Goal: Navigation & Orientation: Find specific page/section

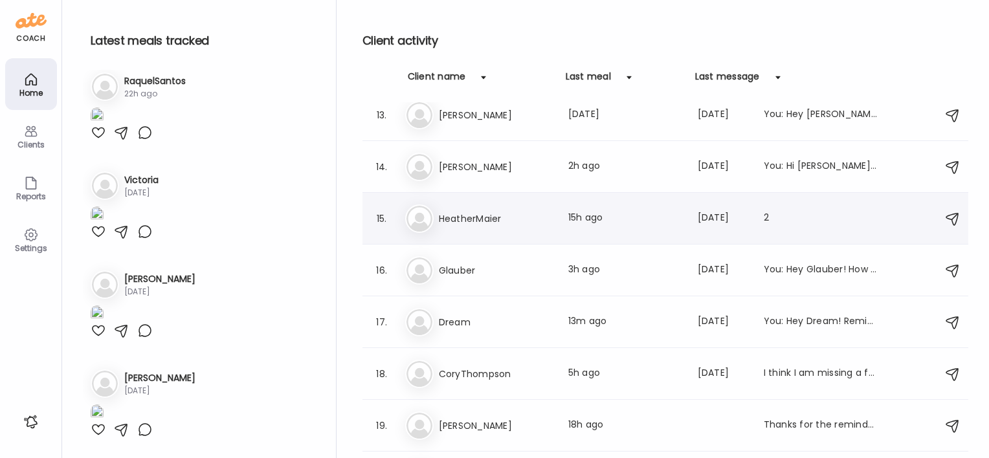
scroll to position [2868, 0]
click at [453, 222] on h3 "HeatherMaier" at bounding box center [496, 219] width 114 height 16
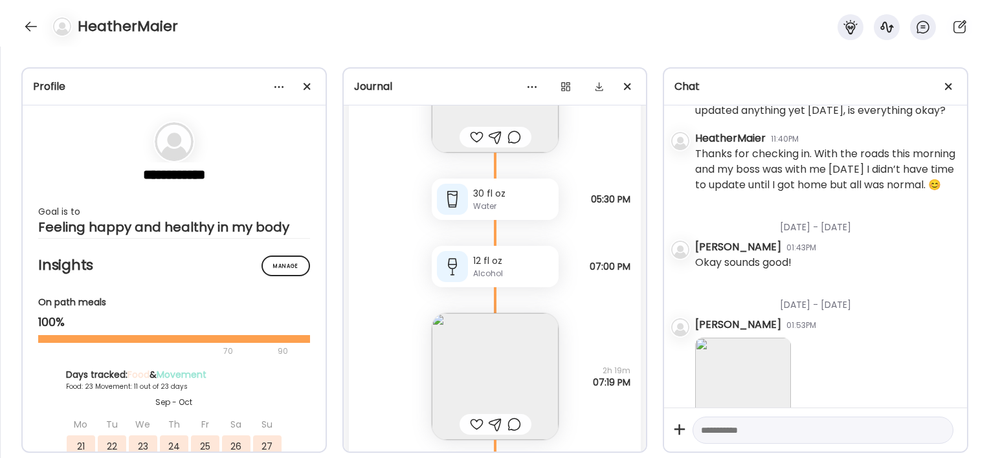
scroll to position [53555, 0]
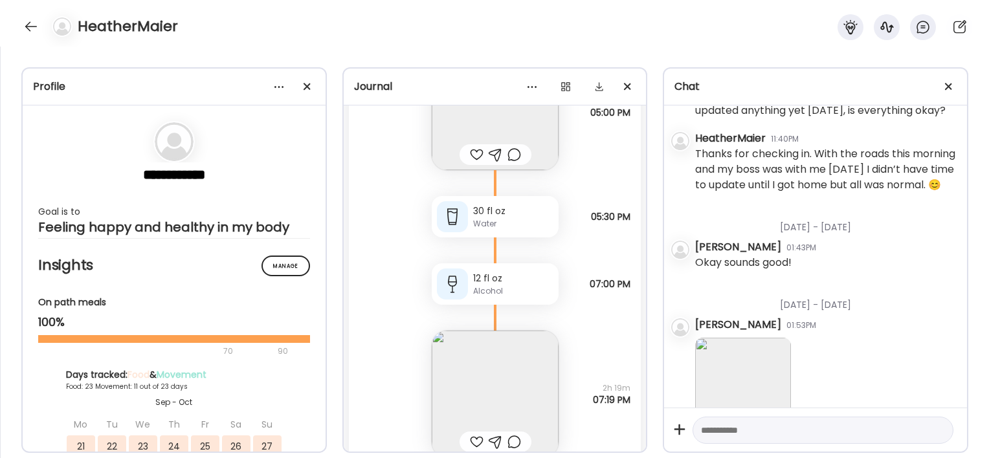
click at [451, 287] on div at bounding box center [452, 283] width 31 height 31
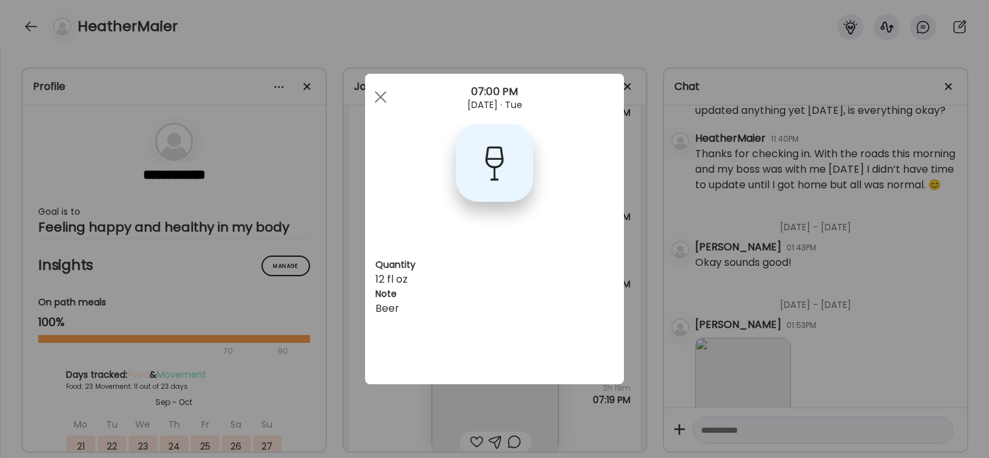
click at [325, 408] on div "Ate Coach Dashboard Wahoo! It’s official Take a moment to set up your Coach Pro…" at bounding box center [494, 229] width 989 height 458
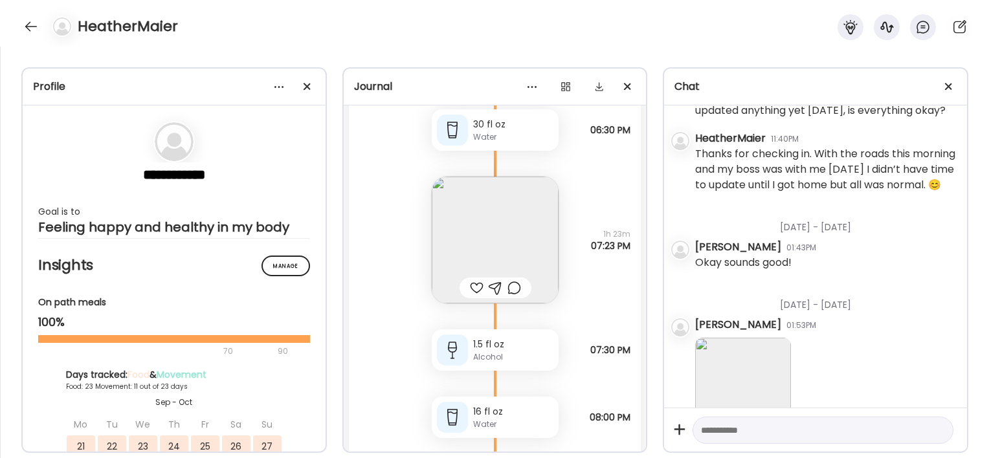
scroll to position [45944, 0]
click at [505, 362] on div "1.5 fl oz Alcohol" at bounding box center [494, 349] width 127 height 41
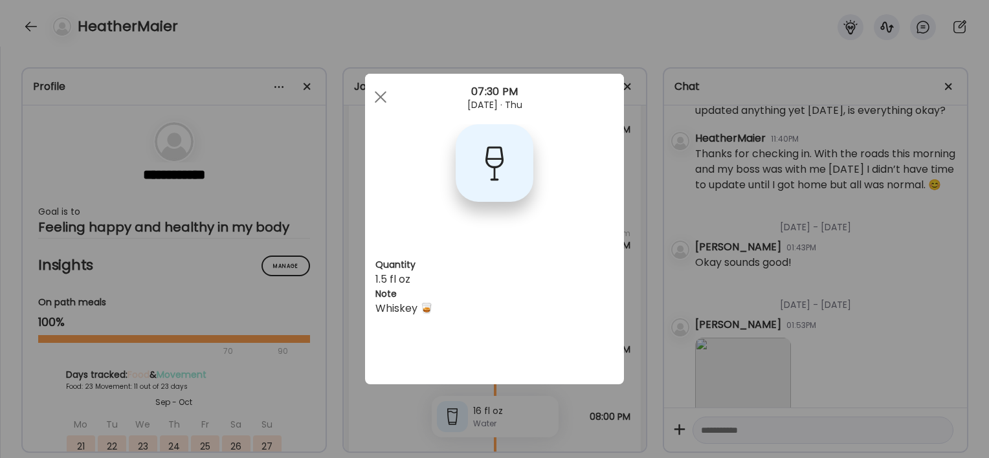
click at [390, 397] on div "Ate Coach Dashboard Wahoo! It’s official Take a moment to set up your Coach Pro…" at bounding box center [494, 229] width 989 height 458
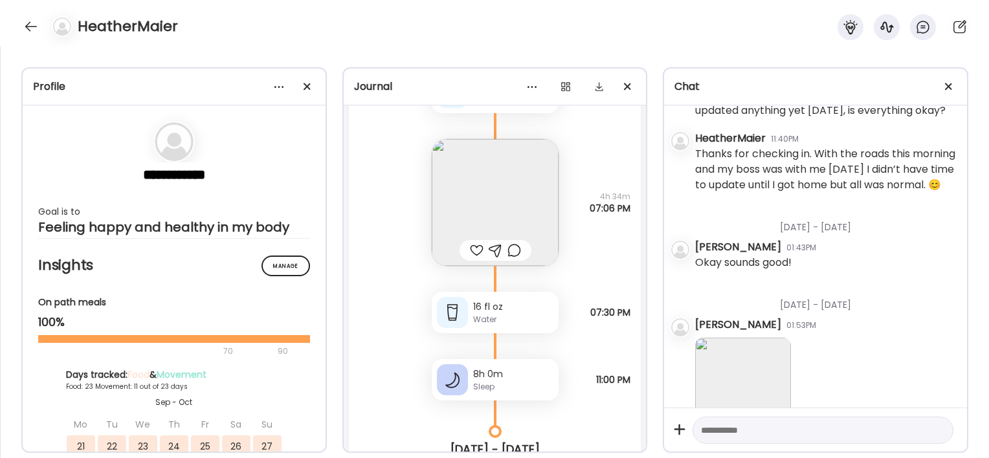
scroll to position [44465, 0]
click at [514, 197] on img at bounding box center [494, 202] width 127 height 127
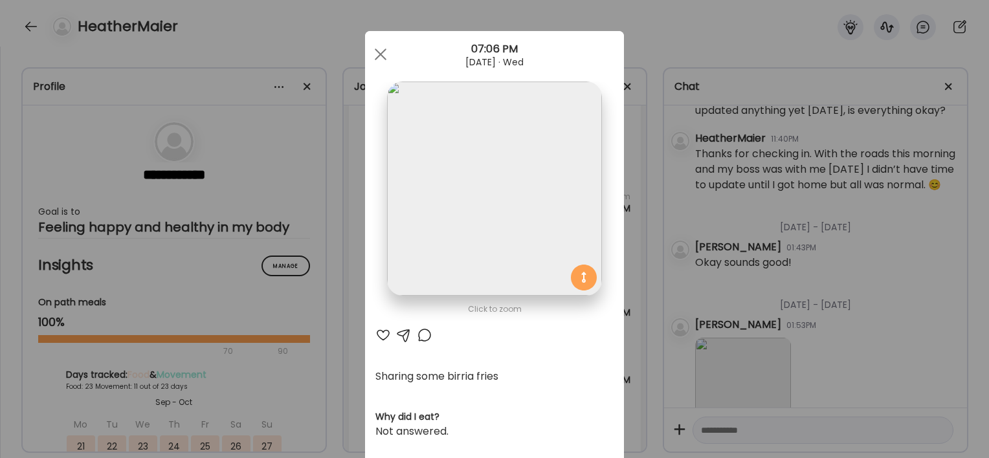
click at [624, 347] on div "Ate Coach Dashboard Wahoo! It’s official Take a moment to set up your Coach Pro…" at bounding box center [494, 229] width 989 height 458
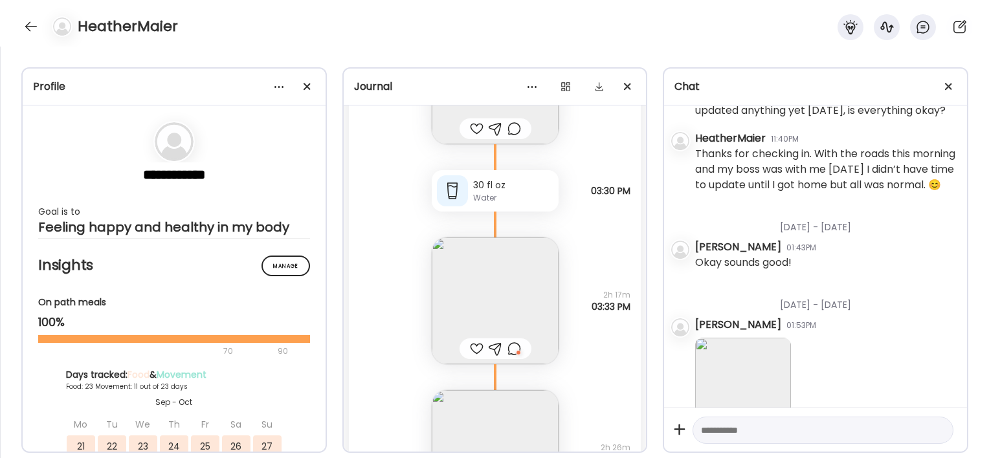
scroll to position [45573, 0]
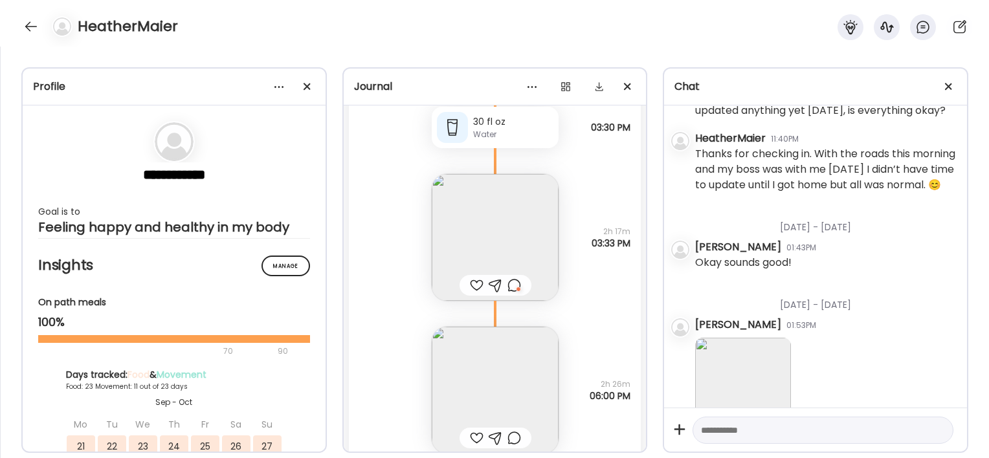
click at [507, 287] on div at bounding box center [514, 286] width 14 height 16
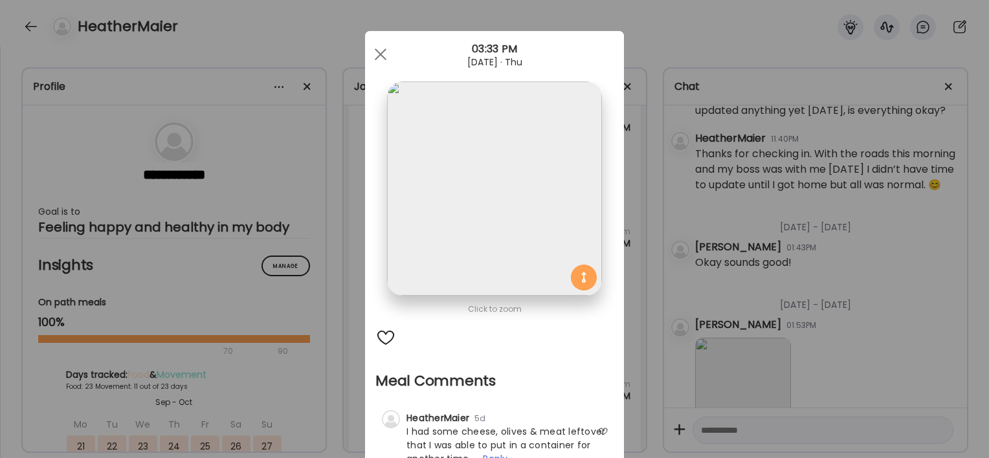
click at [621, 225] on div "Ate Coach Dashboard Wahoo! It’s official Take a moment to set up your Coach Pro…" at bounding box center [494, 229] width 989 height 458
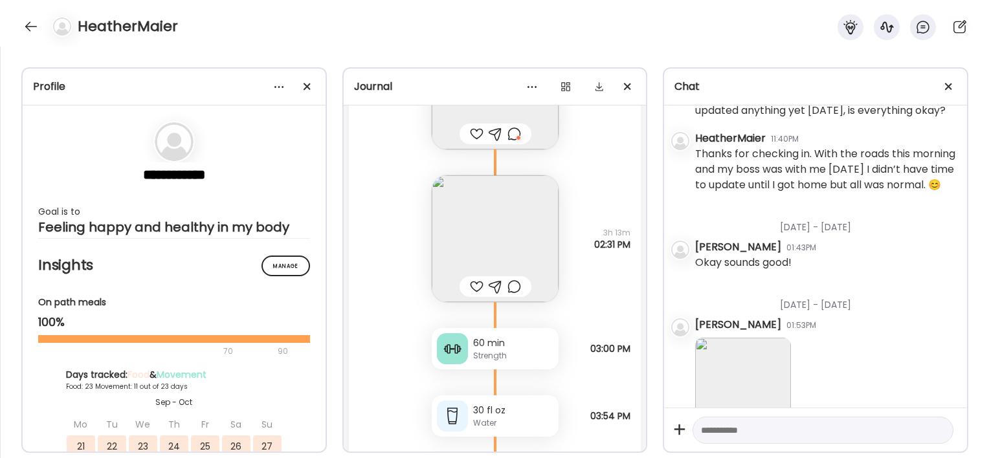
scroll to position [43776, 0]
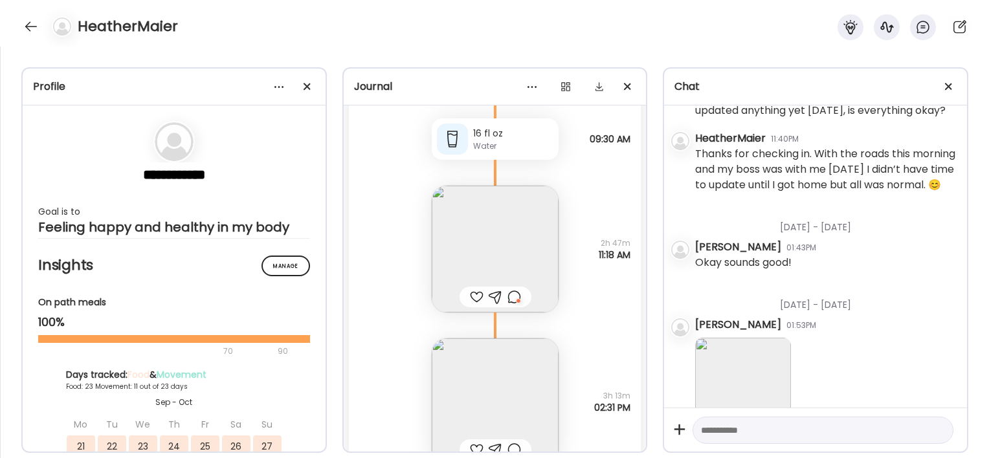
click at [530, 237] on img at bounding box center [494, 249] width 127 height 127
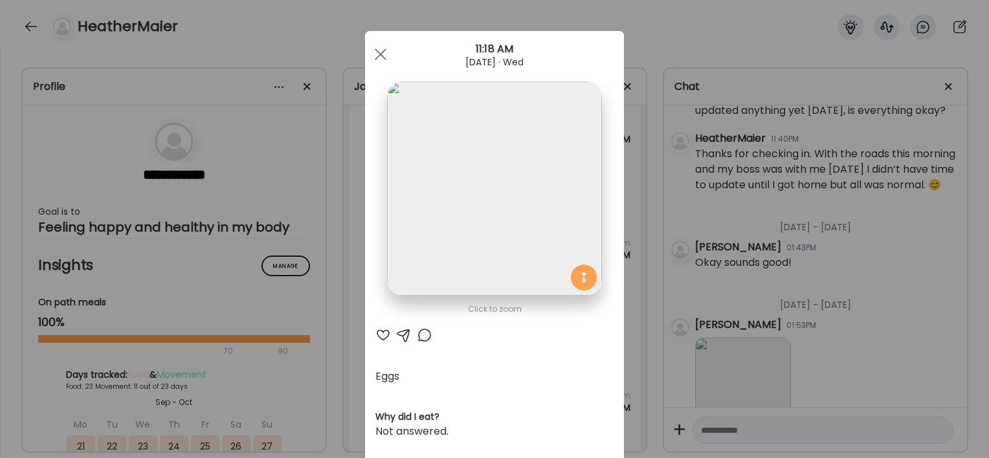
click at [652, 301] on div "Ate Coach Dashboard Wahoo! It’s official Take a moment to set up your Coach Pro…" at bounding box center [494, 229] width 989 height 458
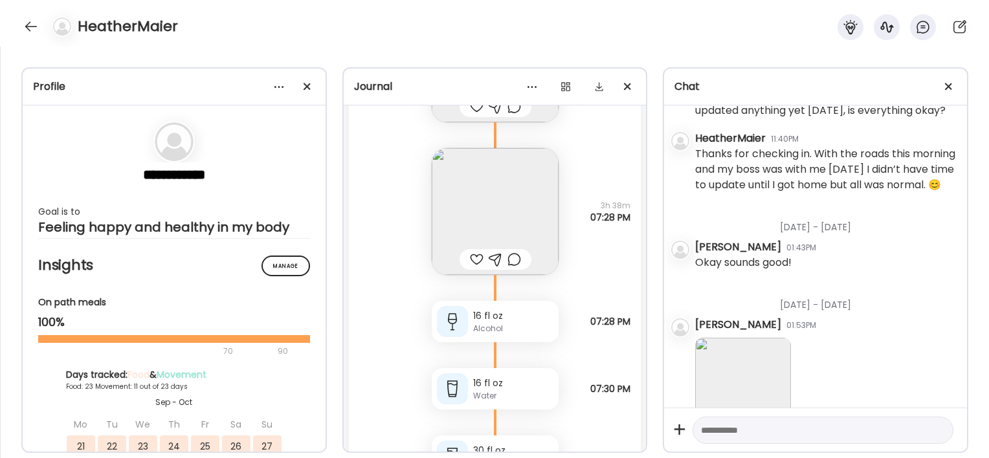
scroll to position [42902, 0]
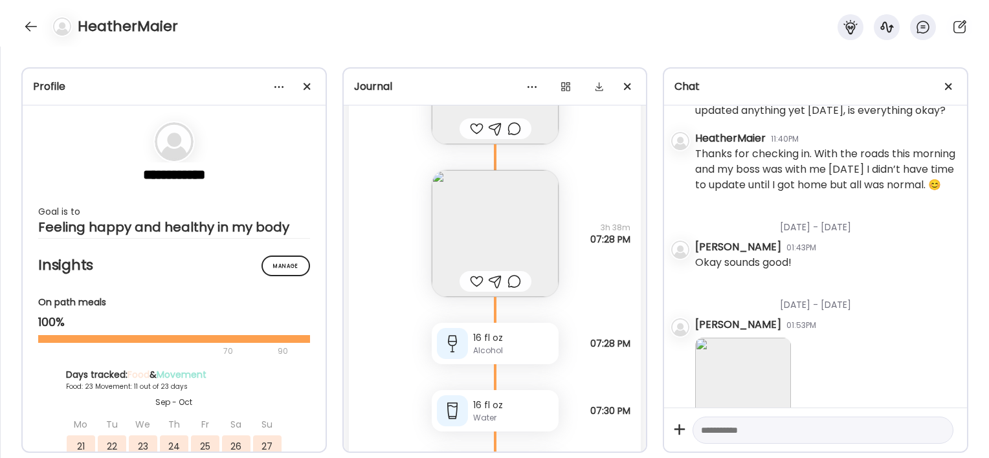
click at [458, 243] on img at bounding box center [494, 233] width 127 height 127
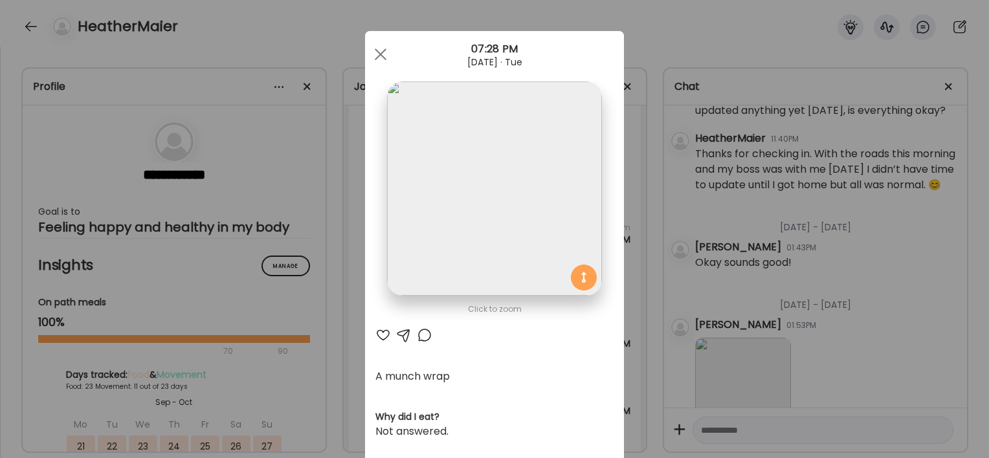
click at [339, 250] on div "Ate Coach Dashboard Wahoo! It’s official Take a moment to set up your Coach Pro…" at bounding box center [494, 229] width 989 height 458
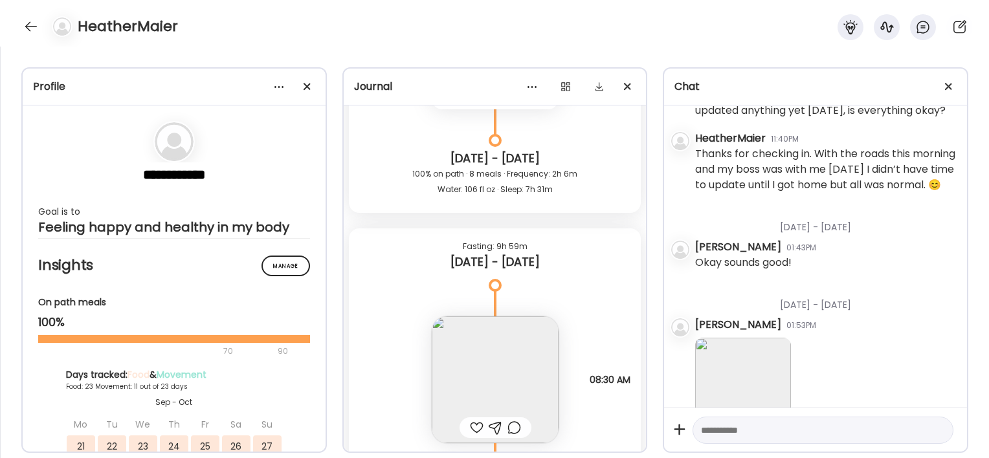
scroll to position [39098, 0]
